Goal: Task Accomplishment & Management: Manage account settings

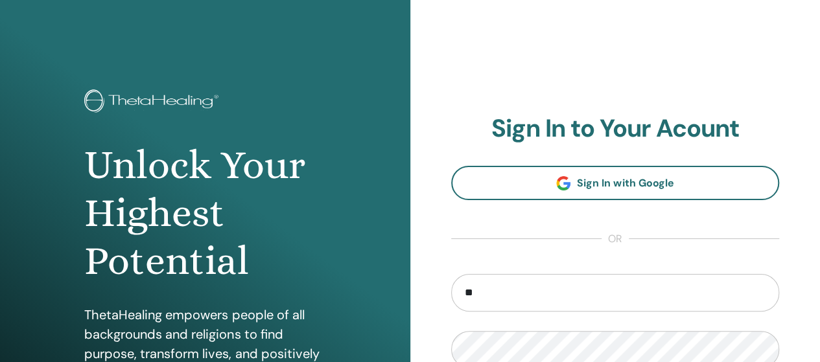
type input "**********"
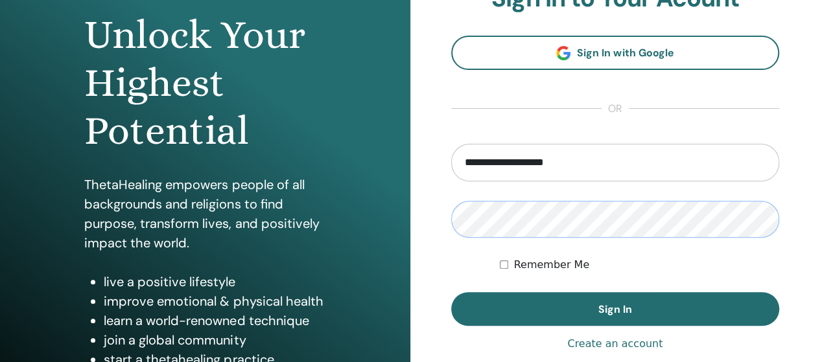
scroll to position [143, 0]
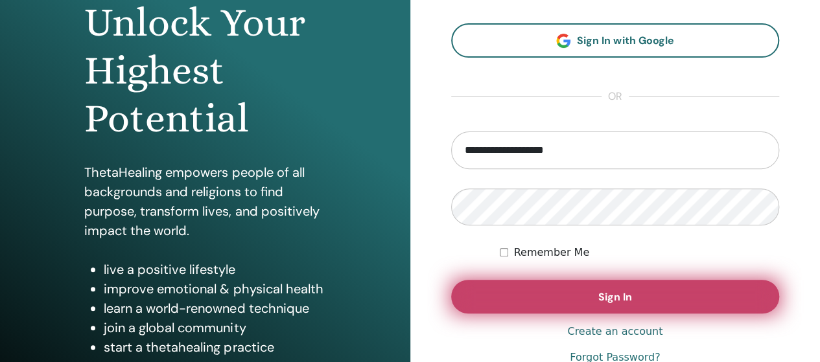
click at [728, 287] on button "Sign In" at bounding box center [615, 297] width 329 height 34
